Goal: Book appointment/travel/reservation

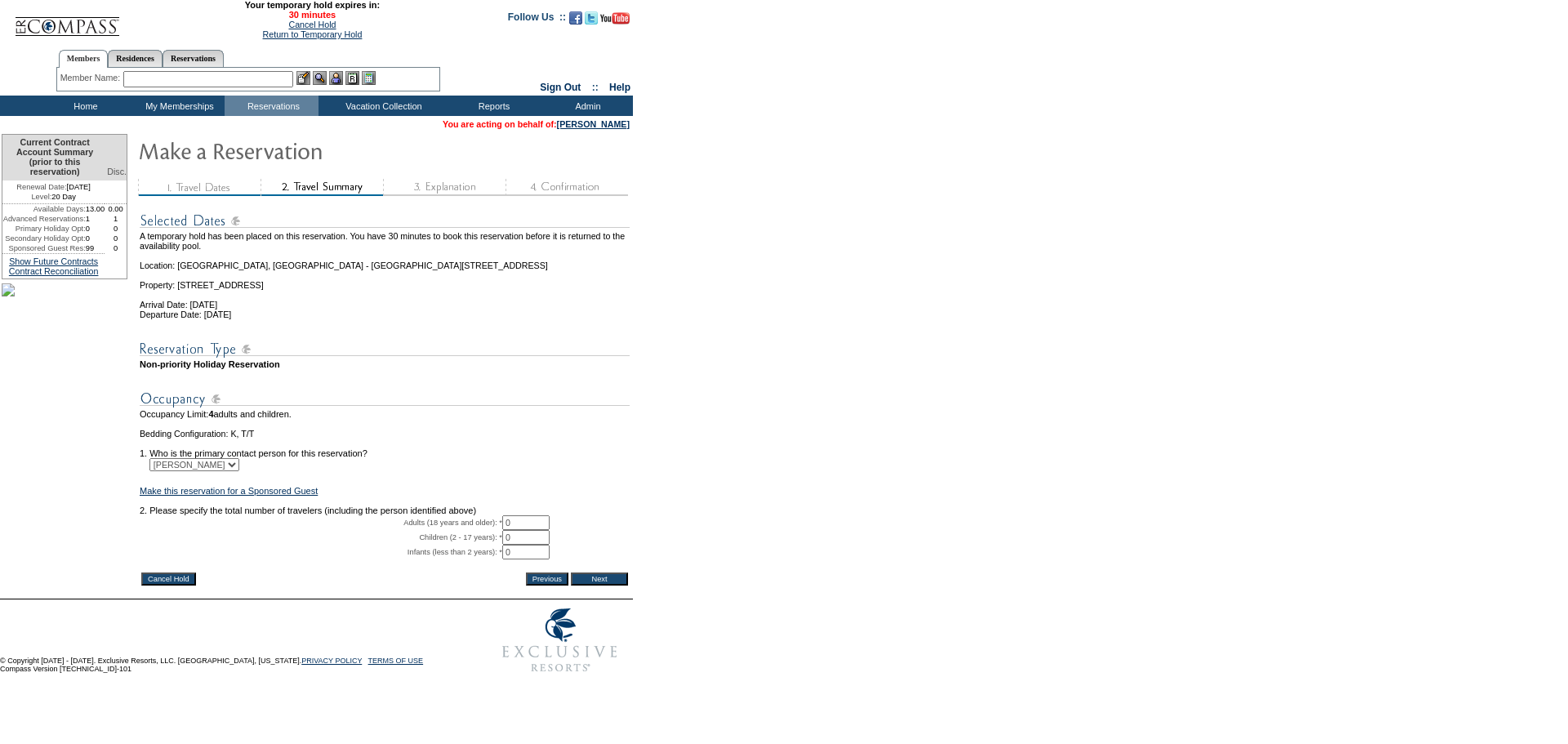
click at [526, 530] on input "0" at bounding box center [526, 522] width 47 height 15
click at [678, 520] on form "29:59 Your temporary hold expires in: 30 minutes Cancel Hold Return to Temporar…" at bounding box center [784, 340] width 1568 height 682
drag, startPoint x: 620, startPoint y: 536, endPoint x: 586, endPoint y: 541, distance: 34.4
click at [618, 515] on td "2. Please specify the total number of travelers (including the person identifie…" at bounding box center [384, 510] width 490 height 10
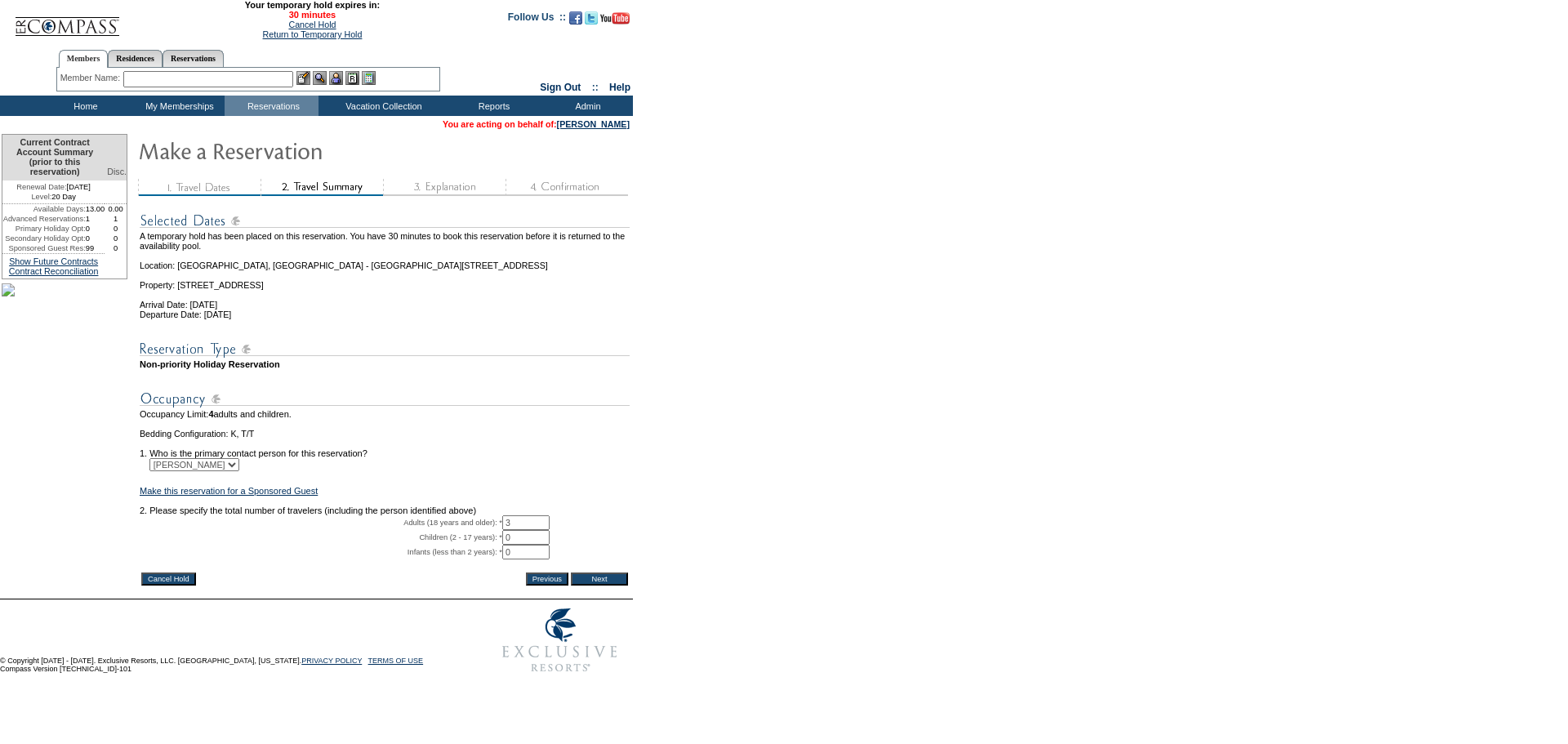
click at [549, 530] on input "3" at bounding box center [526, 522] width 47 height 15
click at [536, 530] on input "3" at bounding box center [526, 522] width 47 height 15
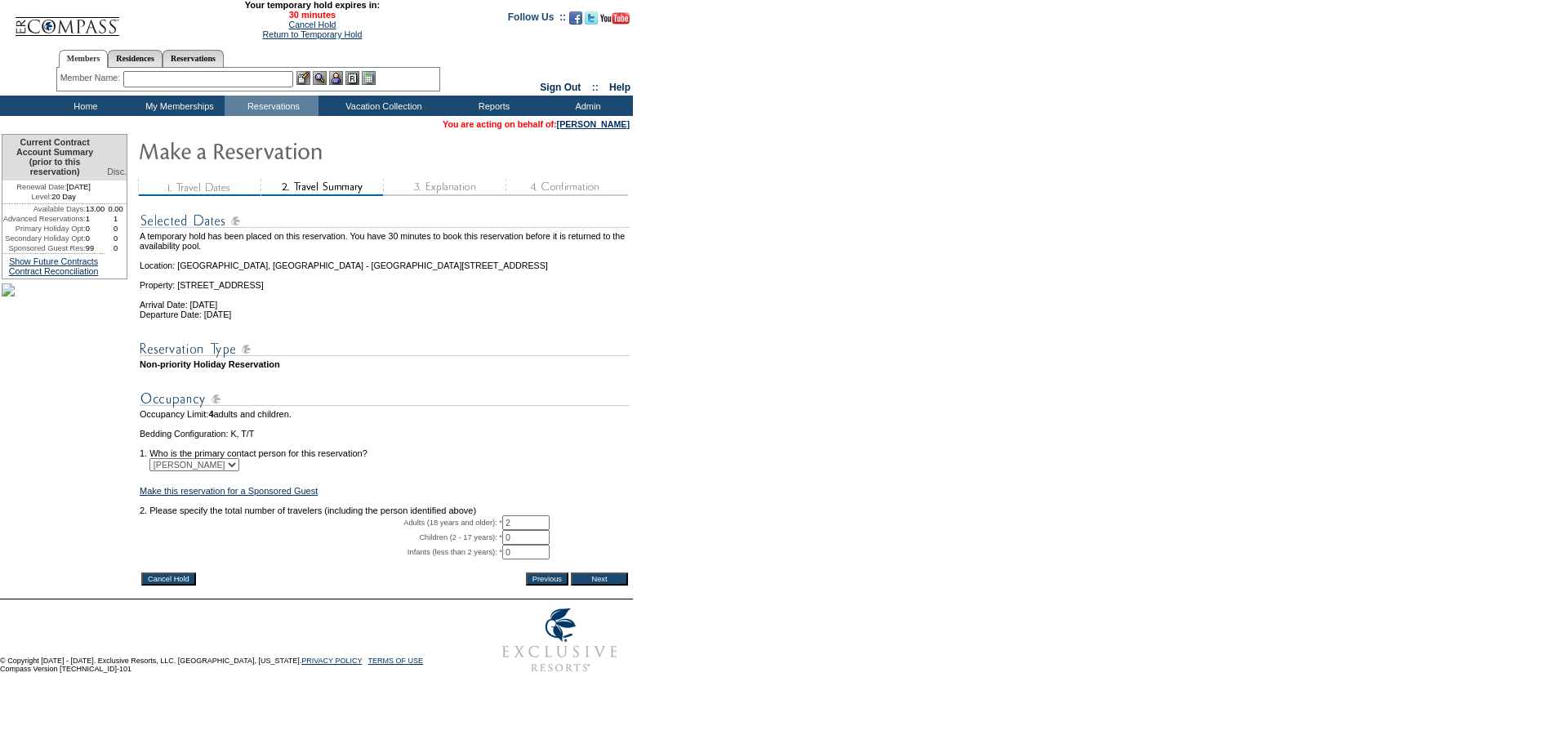
type input "2"
click at [624, 506] on td at bounding box center [384, 500] width 490 height 10
click at [628, 586] on input "Next" at bounding box center [599, 579] width 57 height 13
